Goal: Information Seeking & Learning: Learn about a topic

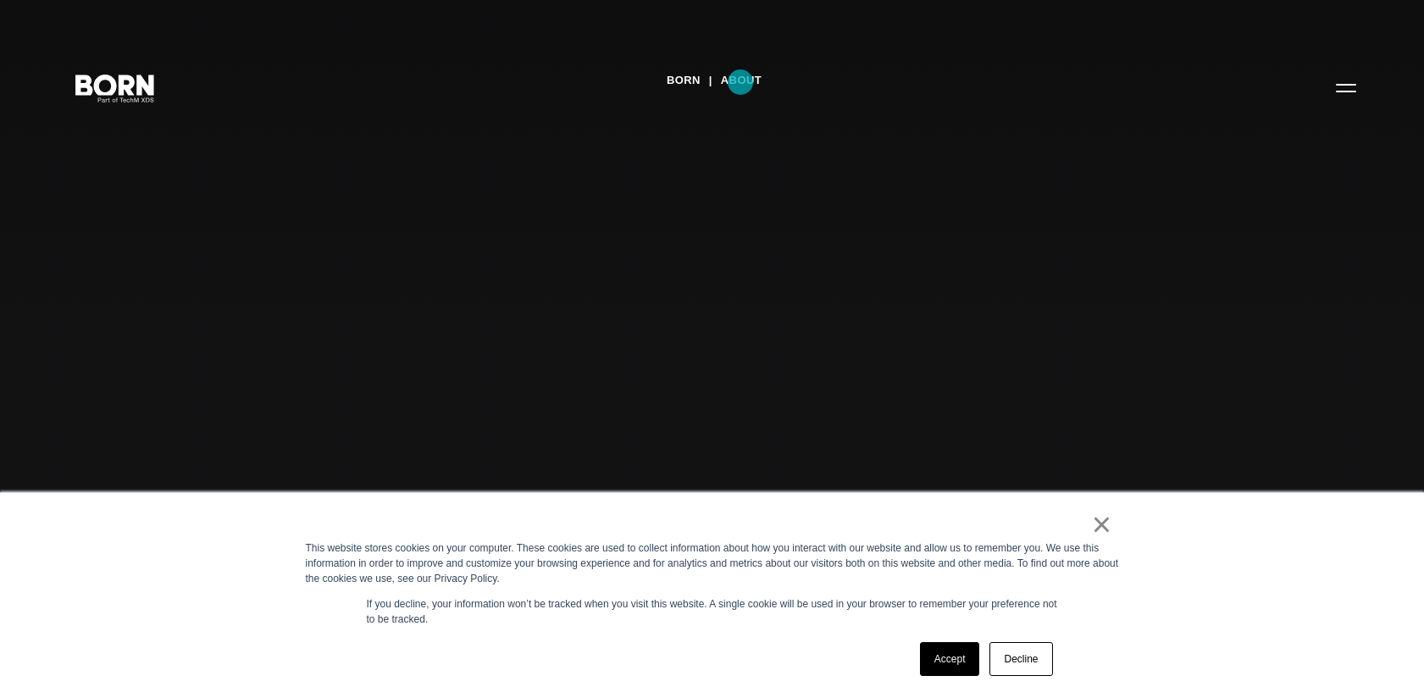
click at [741, 82] on link "About" at bounding box center [741, 80] width 41 height 25
click at [742, 80] on link "About" at bounding box center [741, 80] width 41 height 25
click at [948, 663] on link "Accept" at bounding box center [950, 659] width 60 height 34
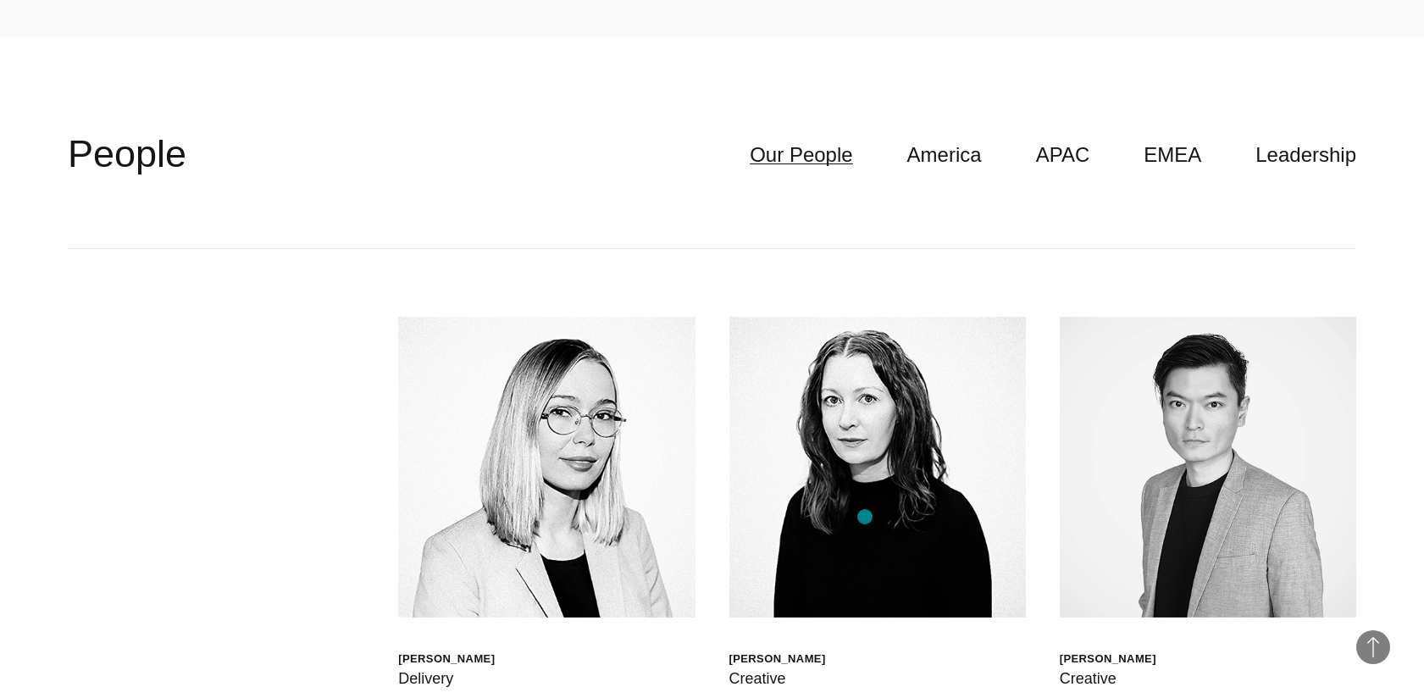
scroll to position [4741, 0]
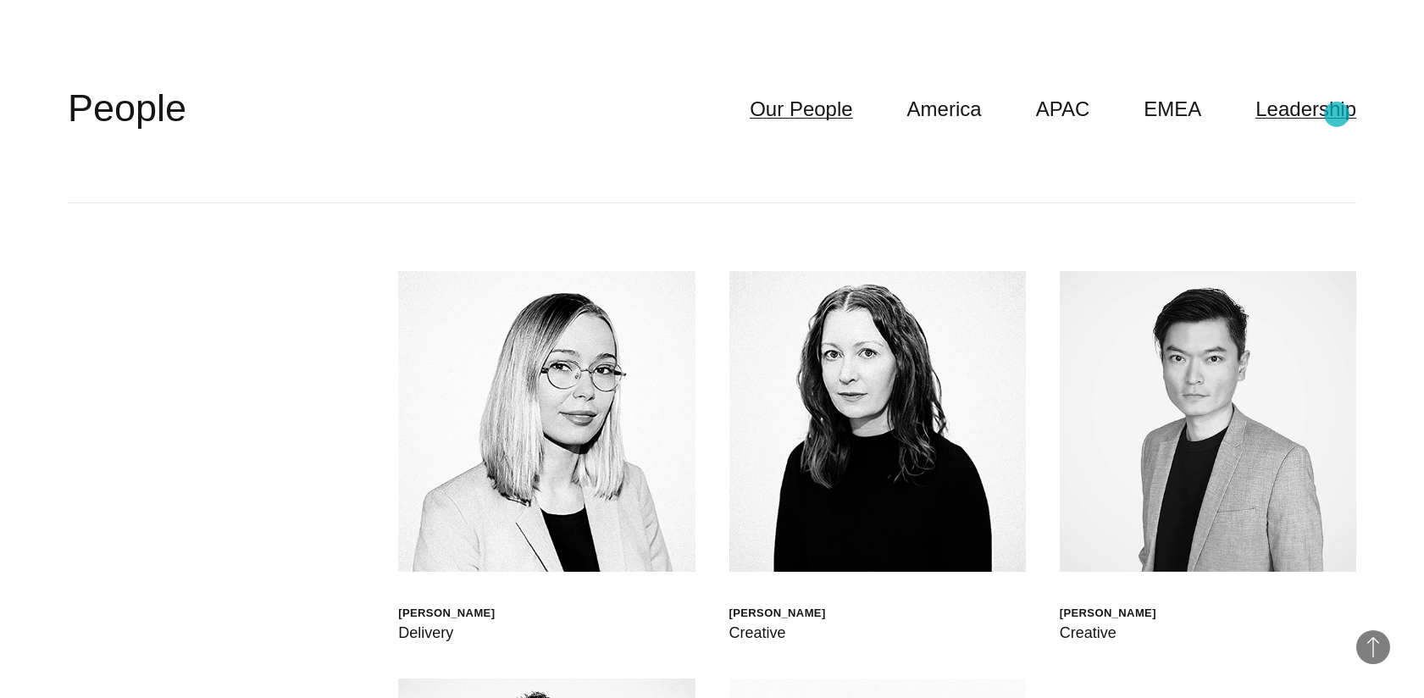
click at [1337, 114] on link "Leadership" at bounding box center [1306, 109] width 101 height 32
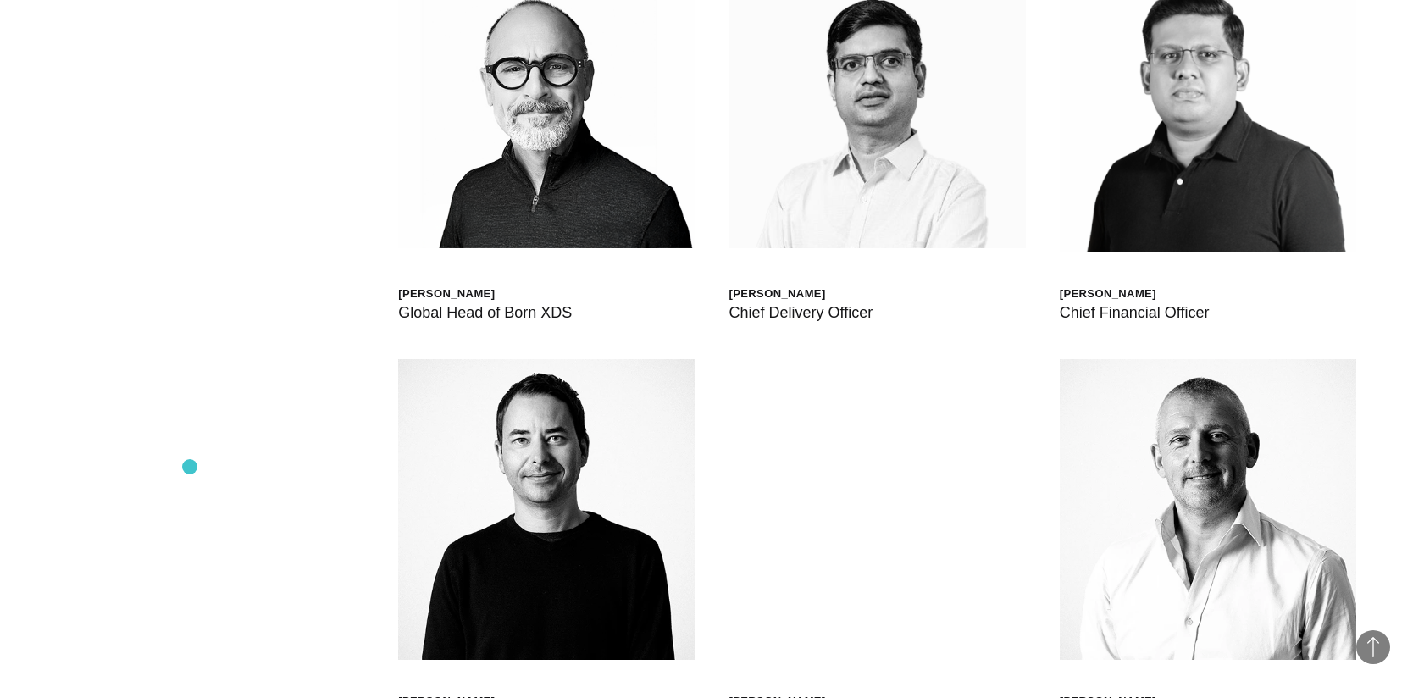
scroll to position [4958, 0]
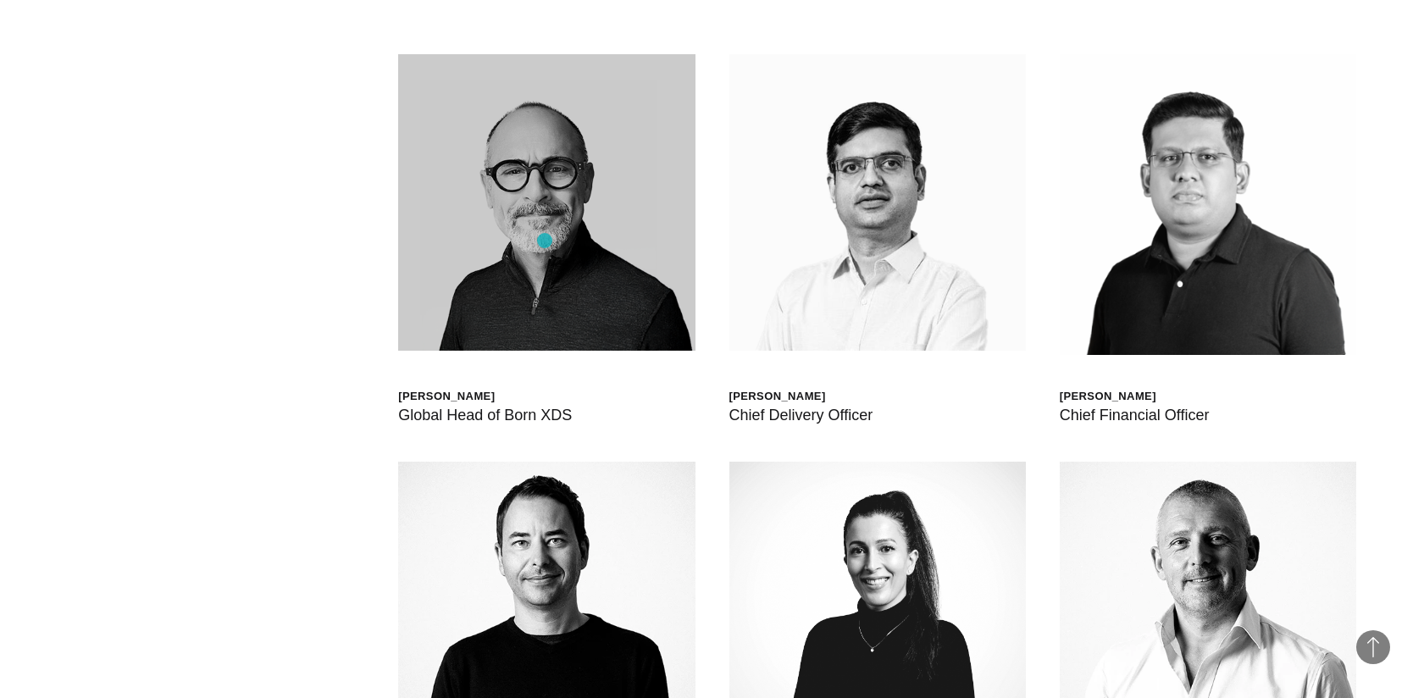
click at [545, 241] on img at bounding box center [546, 202] width 297 height 297
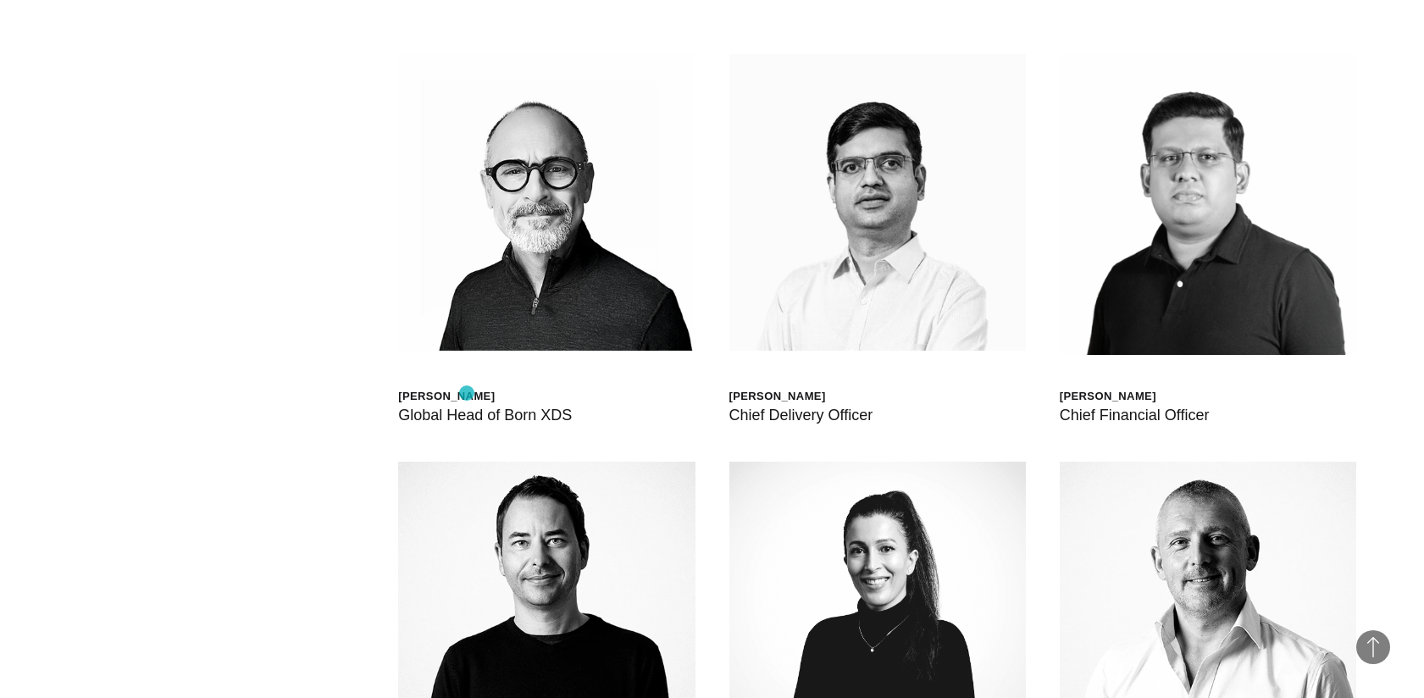
click at [467, 393] on div "[PERSON_NAME]" at bounding box center [485, 396] width 174 height 14
click at [329, 375] on div "Scott Sorokin Global Head of Born XDS Shashank Tamotia Chief Delivery Officer B…" at bounding box center [712, 461] width 1289 height 951
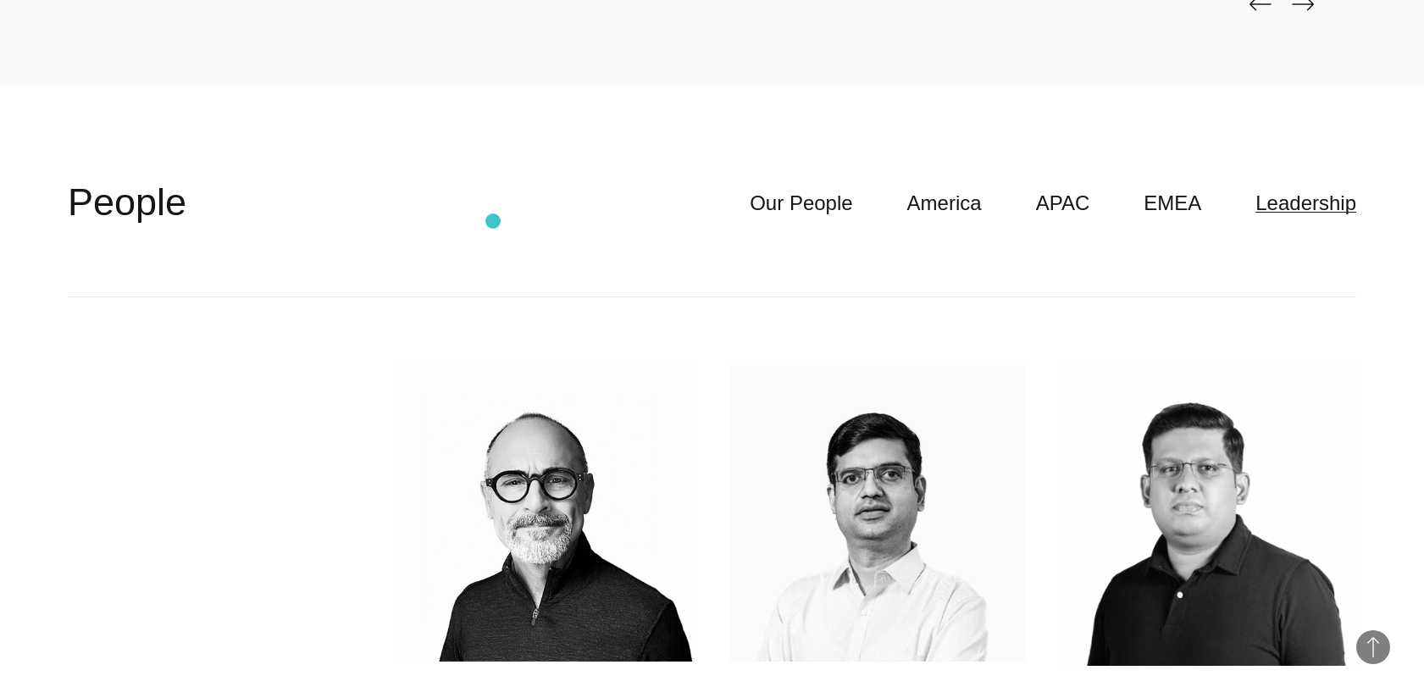
scroll to position [4690, 0]
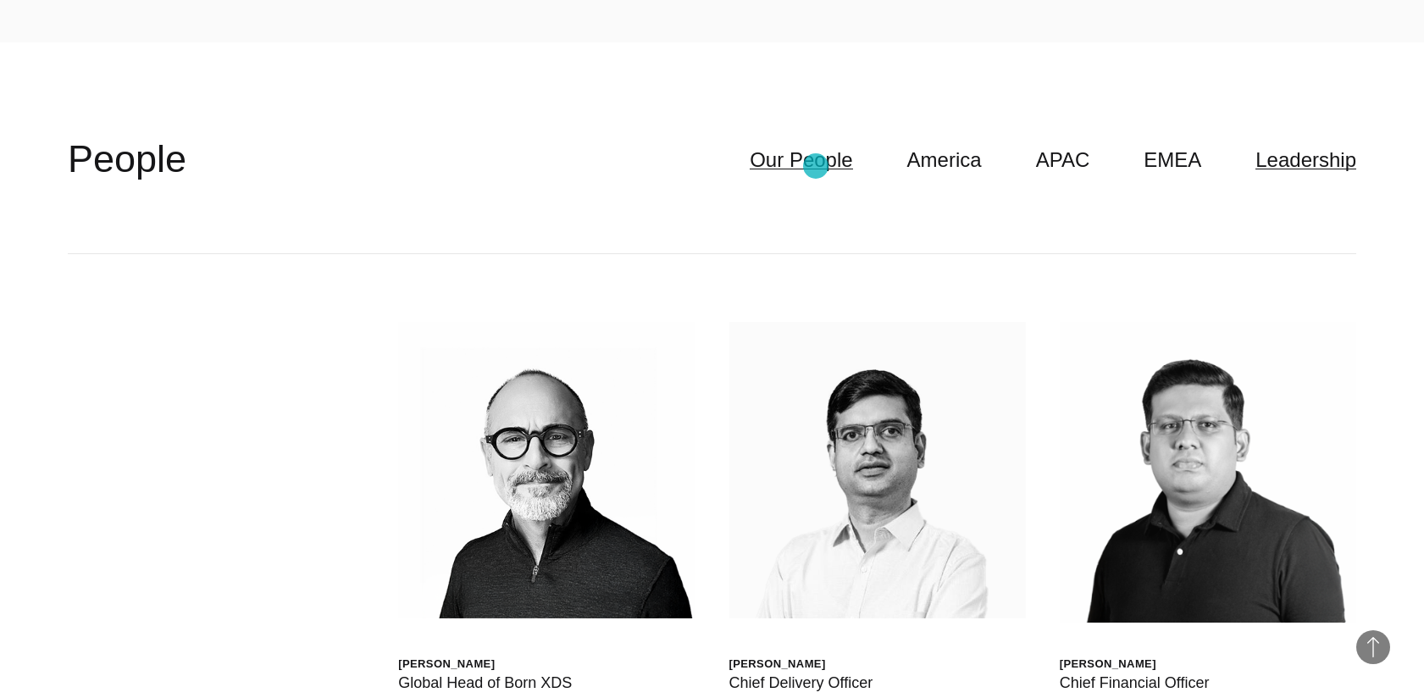
click at [816, 166] on link "Our People" at bounding box center [801, 160] width 103 height 32
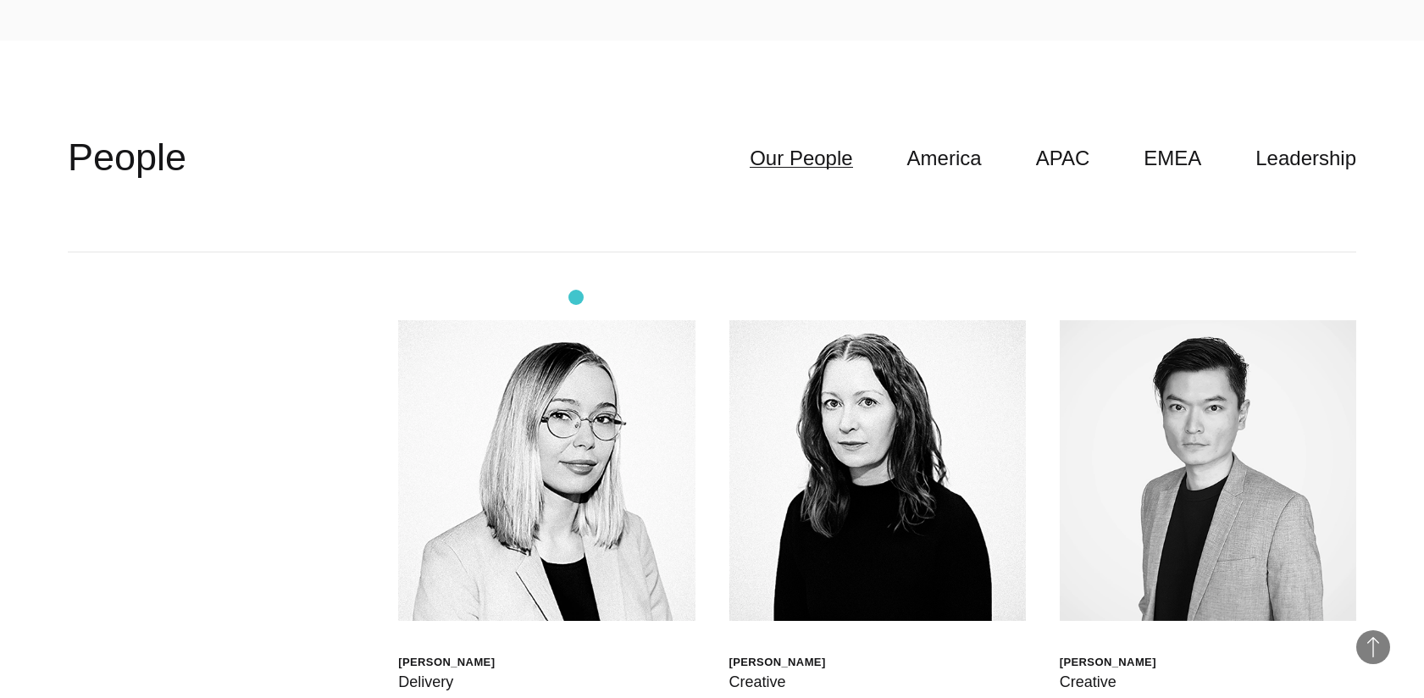
scroll to position [4686, 0]
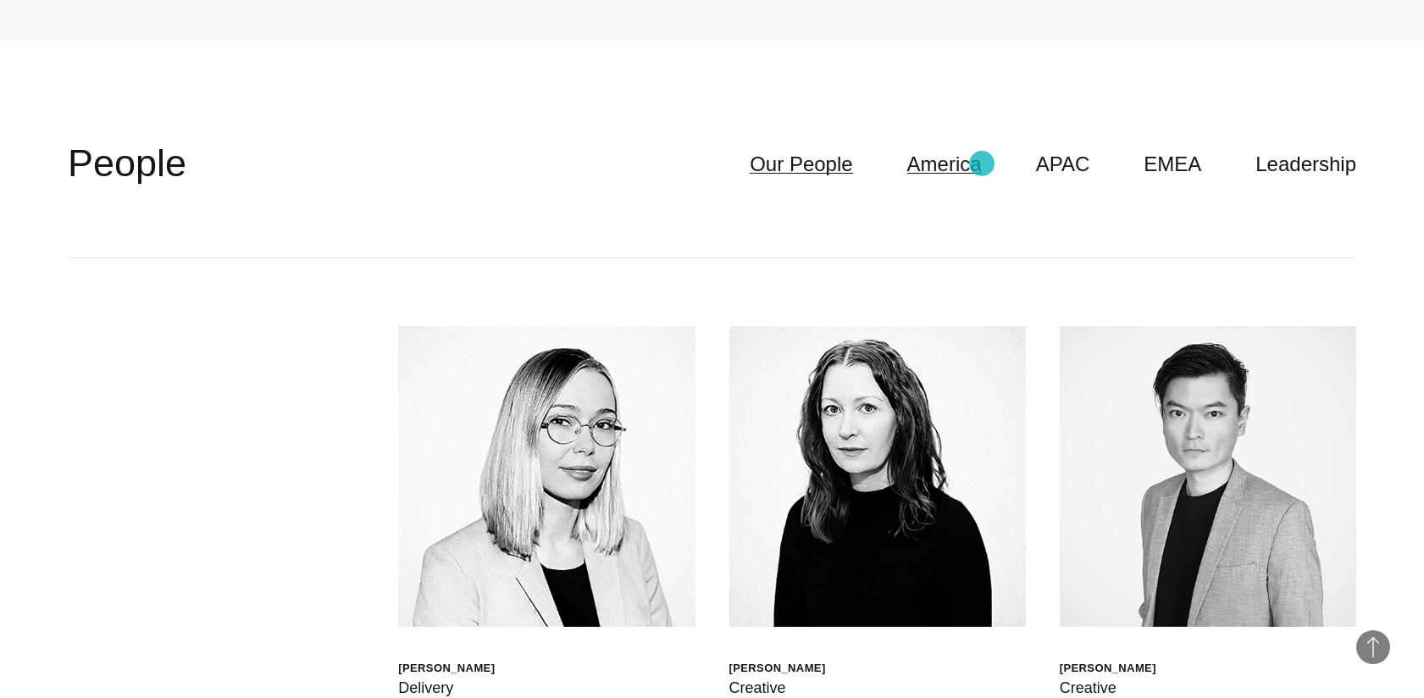
click at [982, 164] on link "America" at bounding box center [944, 164] width 75 height 32
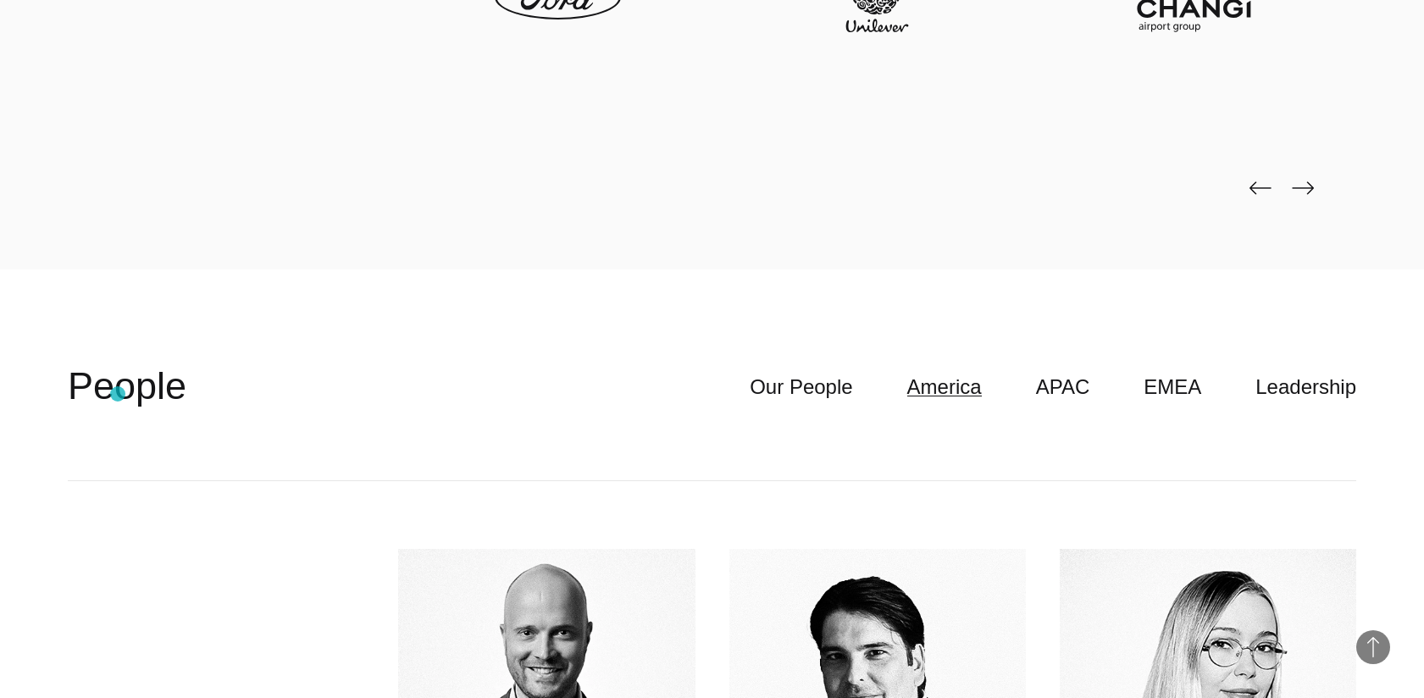
scroll to position [4386, 0]
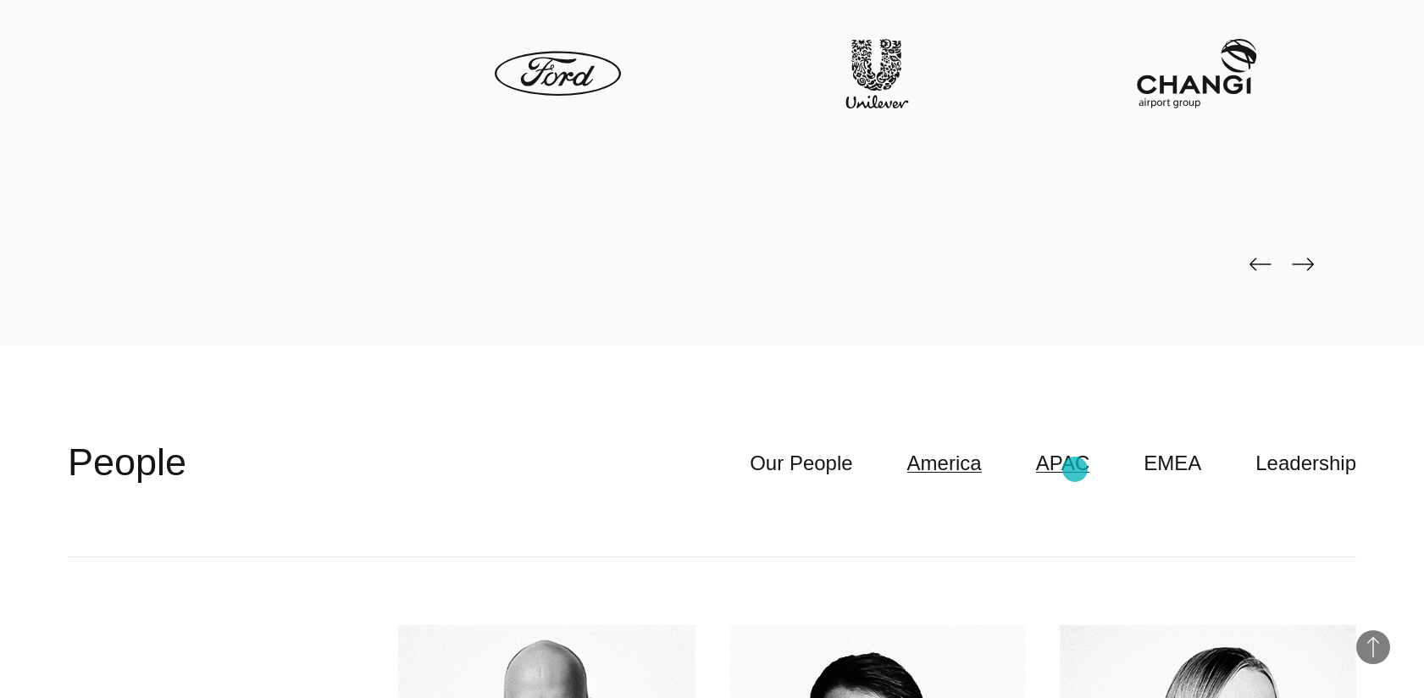
click at [1075, 469] on link "APAC" at bounding box center [1063, 463] width 54 height 32
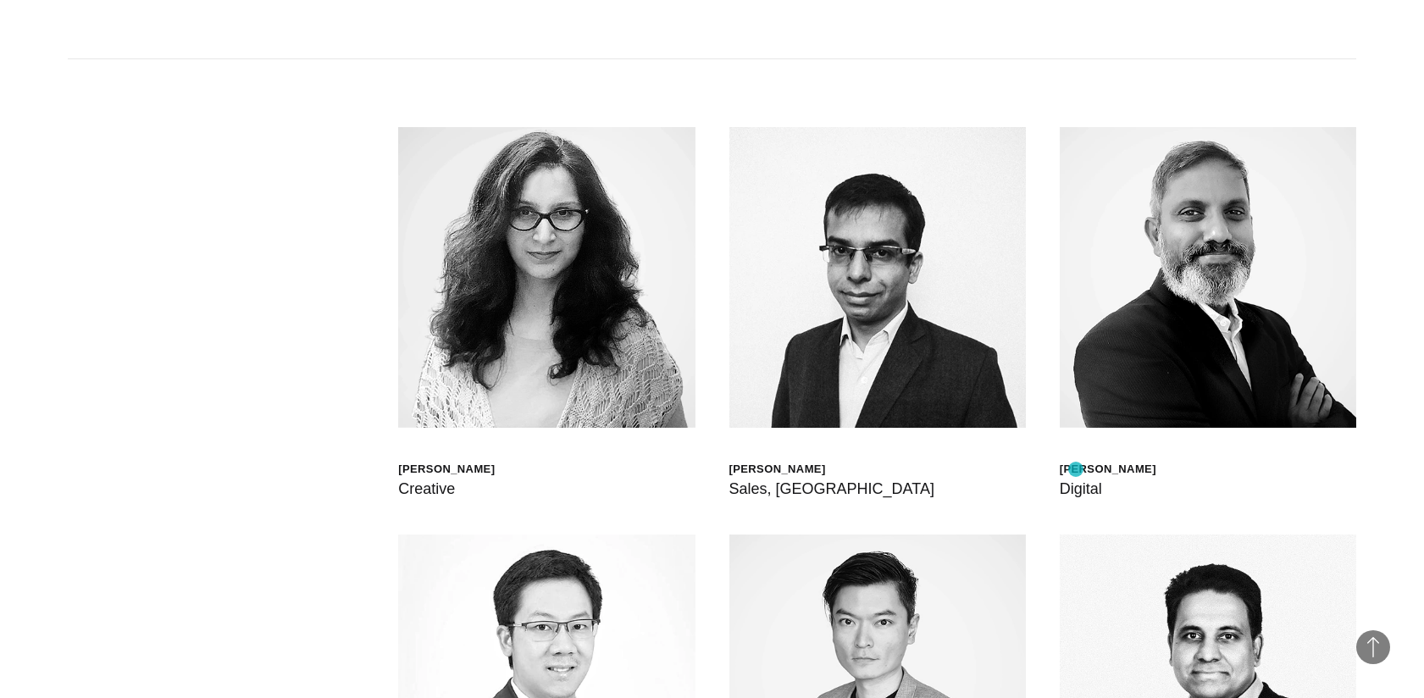
scroll to position [4697, 0]
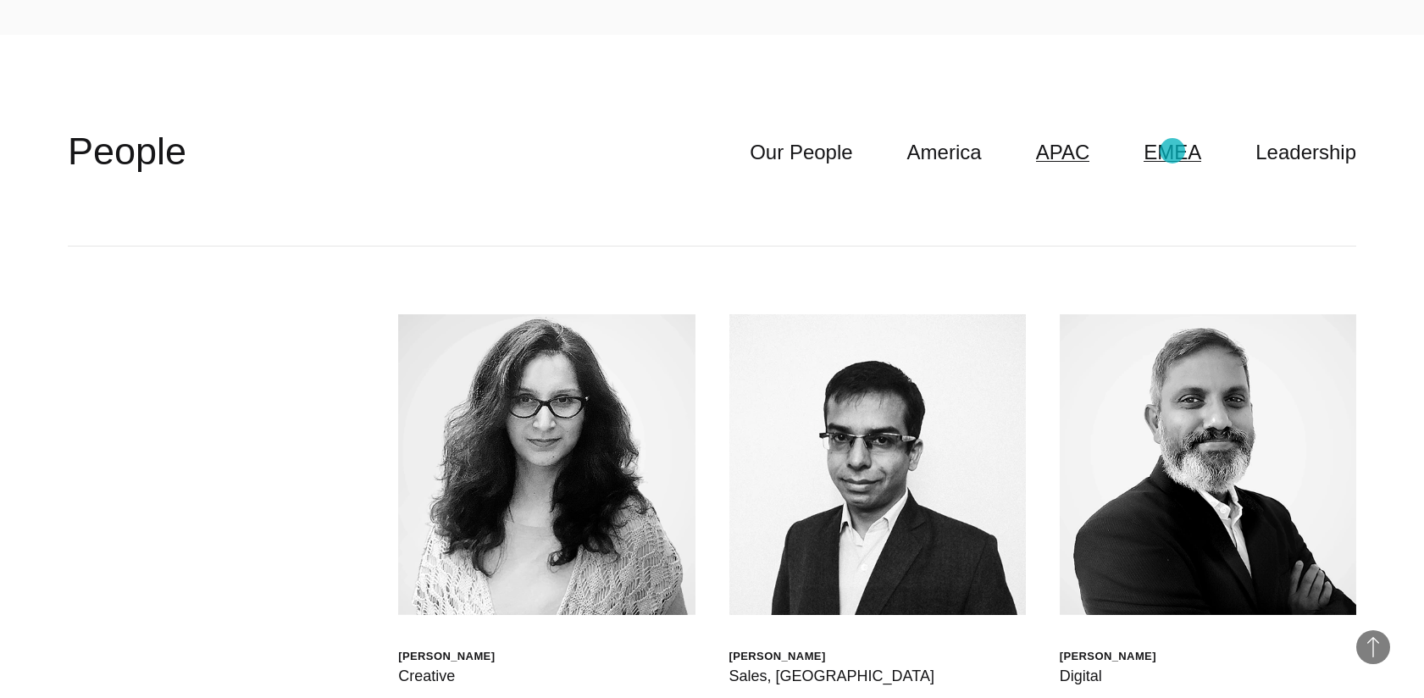
click at [1173, 151] on link "EMEA" at bounding box center [1173, 152] width 58 height 32
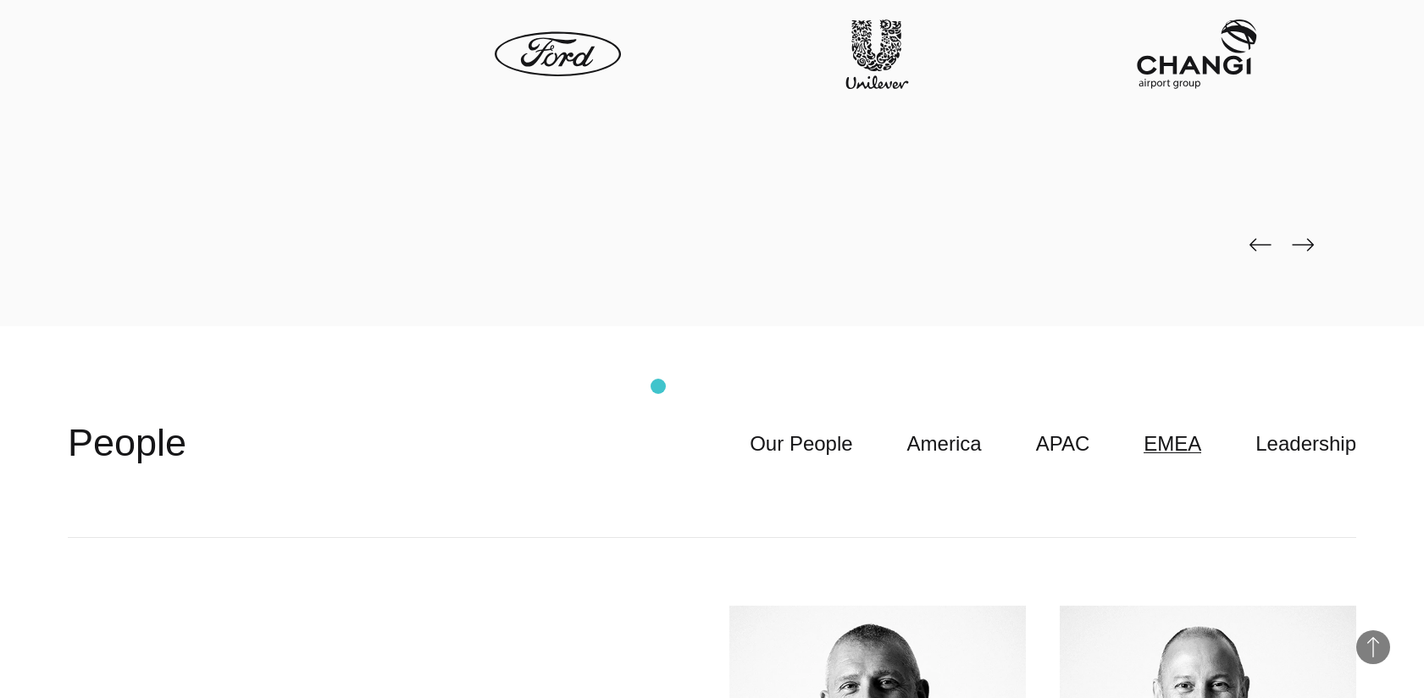
scroll to position [4415, 0]
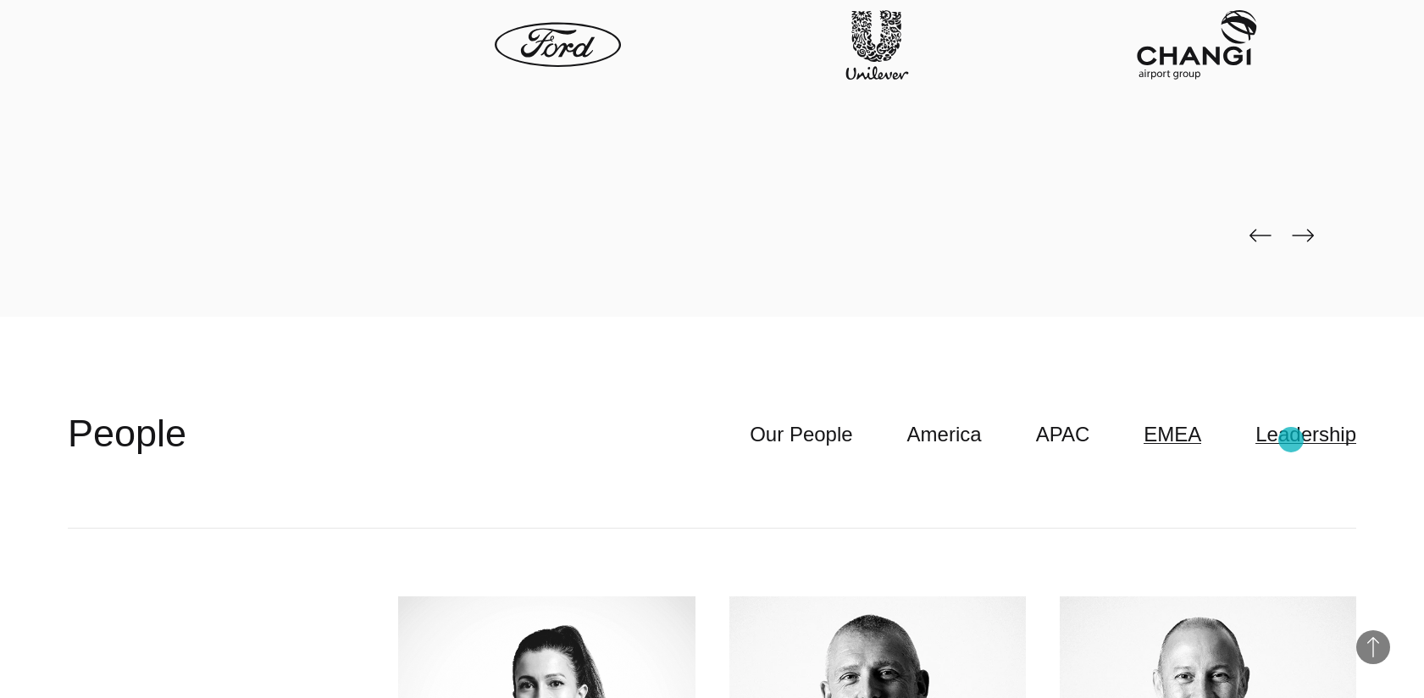
click at [1292, 440] on link "Leadership" at bounding box center [1306, 435] width 101 height 32
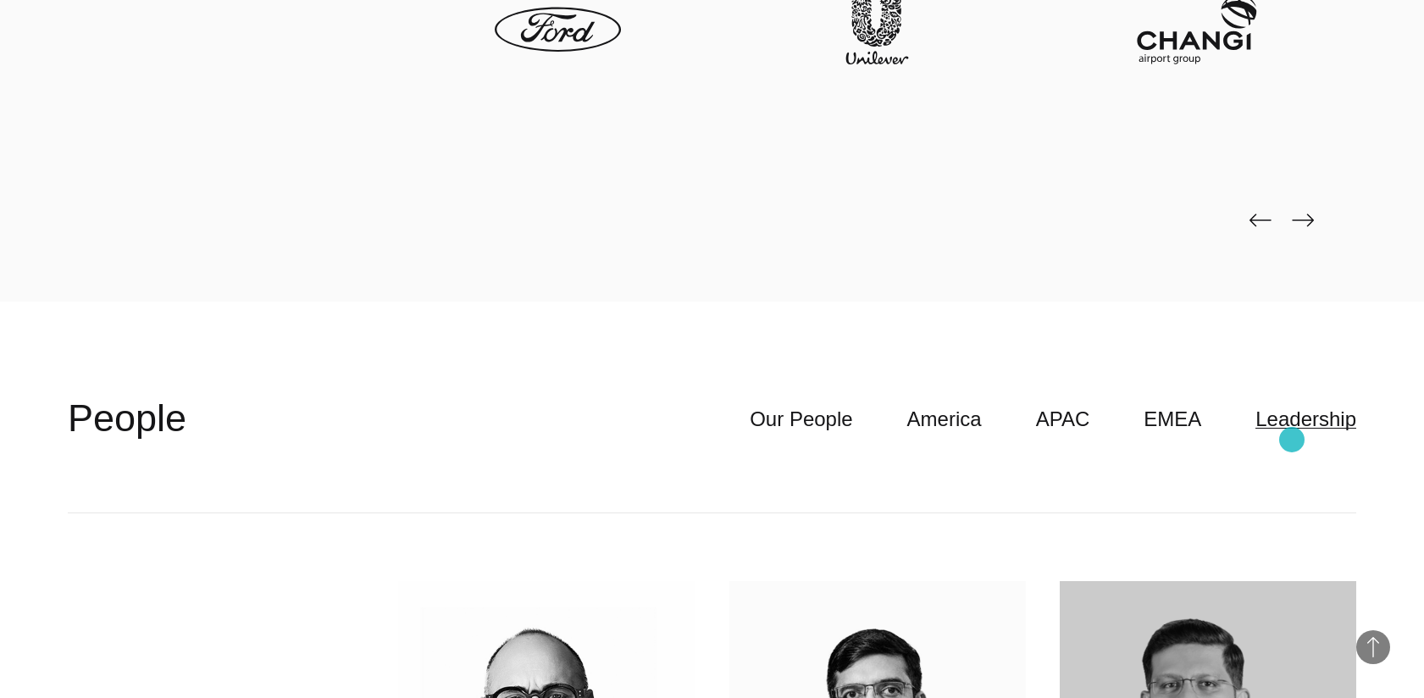
scroll to position [4892, 0]
